Goal: Find contact information: Find contact information

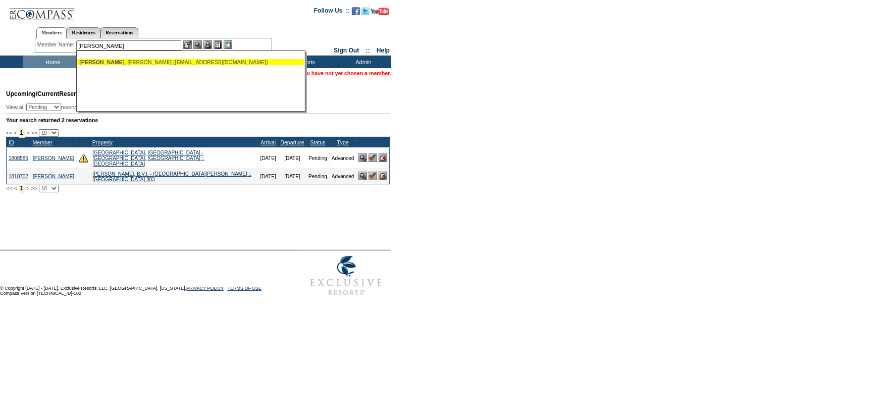
click at [162, 60] on div "[PERSON_NAME] ([EMAIL_ADDRESS][DOMAIN_NAME])" at bounding box center [190, 62] width 222 height 6
type input "[PERSON_NAME] ([EMAIL_ADDRESS][DOMAIN_NAME])"
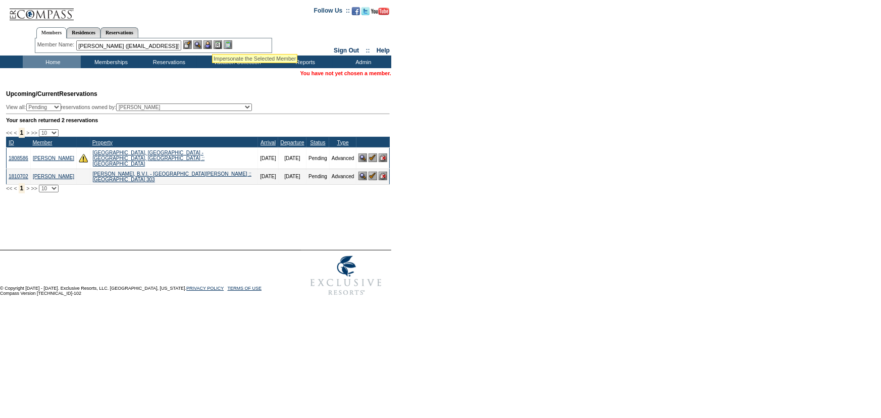
click at [211, 43] on img at bounding box center [207, 44] width 9 height 9
click at [199, 44] on img at bounding box center [197, 44] width 9 height 9
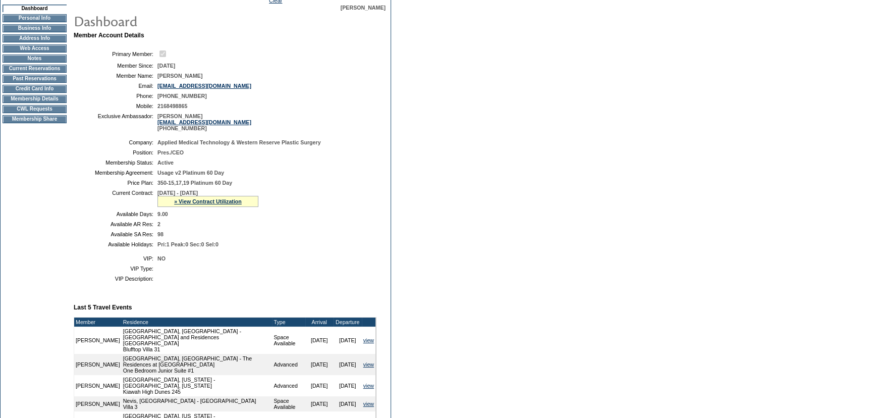
scroll to position [91, 0]
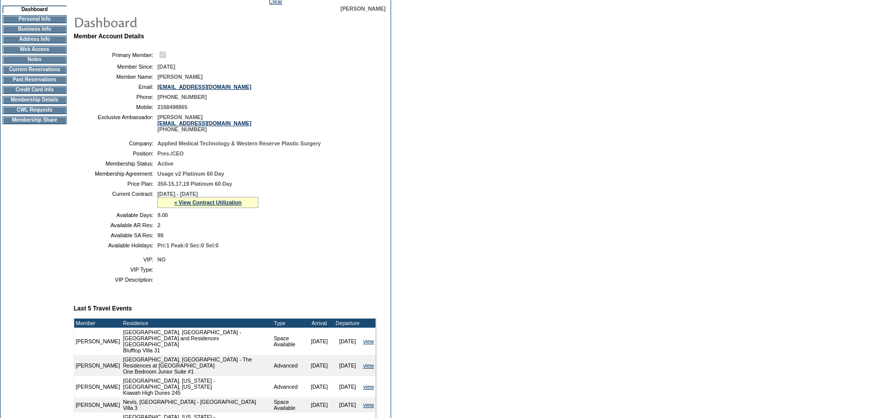
drag, startPoint x: 246, startPoint y: 88, endPoint x: 151, endPoint y: 89, distance: 94.9
click at [151, 89] on tr "Email: [EMAIL_ADDRESS][DOMAIN_NAME]" at bounding box center [225, 87] width 295 height 6
click at [302, 103] on table "Primary Member: Member Since: [DATE] Member Name: [PERSON_NAME] Email: [EMAIL_A…" at bounding box center [225, 91] width 303 height 90
drag, startPoint x: 248, startPoint y: 87, endPoint x: 156, endPoint y: 89, distance: 91.4
click at [157, 89] on td "[EMAIL_ADDRESS][DOMAIN_NAME]" at bounding box center [264, 87] width 215 height 6
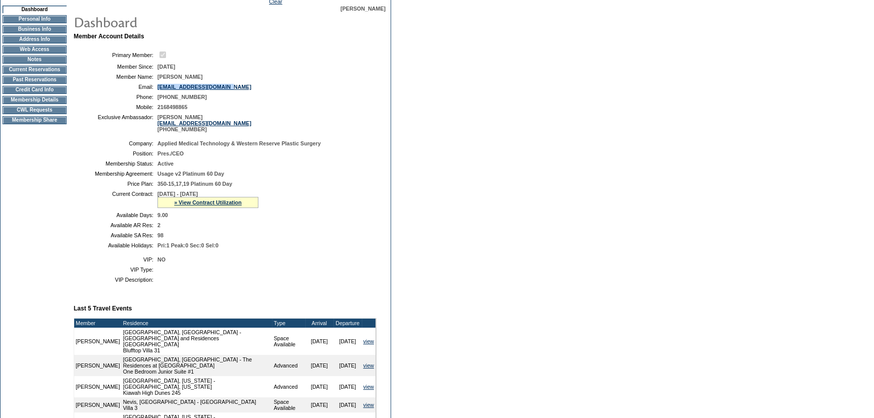
copy link "[EMAIL_ADDRESS][DOMAIN_NAME]"
click at [599, 99] on form "Follow Us ::" at bounding box center [437, 271] width 874 height 725
